Goal: Book appointment/travel/reservation

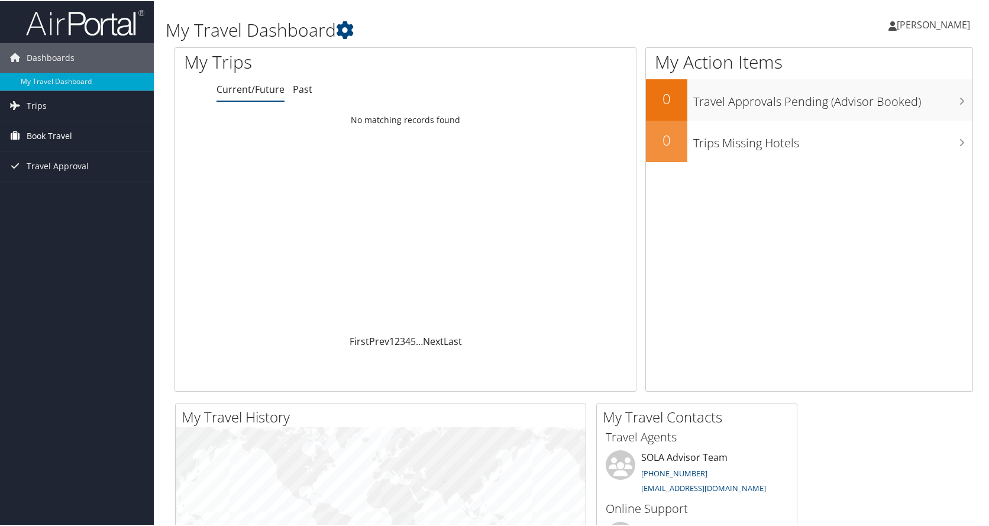
click at [74, 133] on link "Book Travel" at bounding box center [77, 135] width 154 height 30
click at [72, 180] on link "Book/Manage Online Trips" at bounding box center [77, 176] width 154 height 18
